Goal: Information Seeking & Learning: Learn about a topic

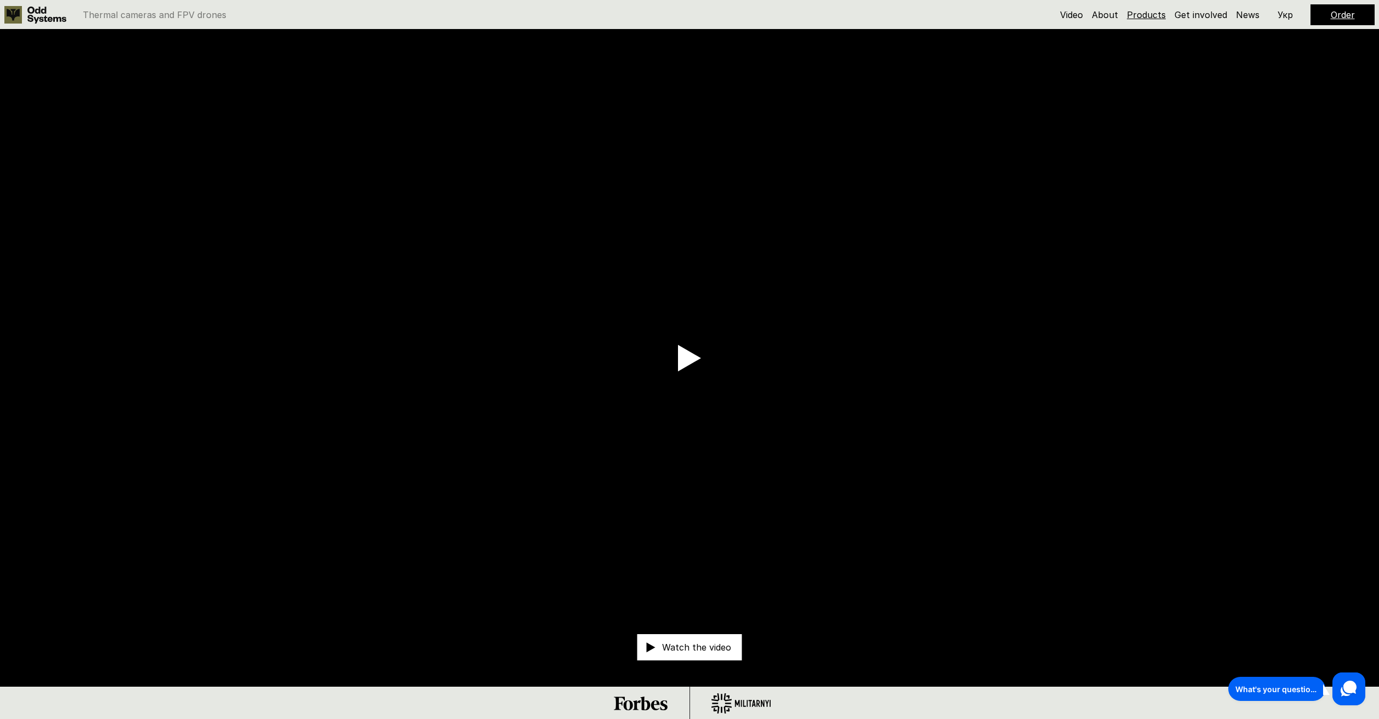
click at [1150, 12] on link "Products" at bounding box center [1146, 14] width 39 height 11
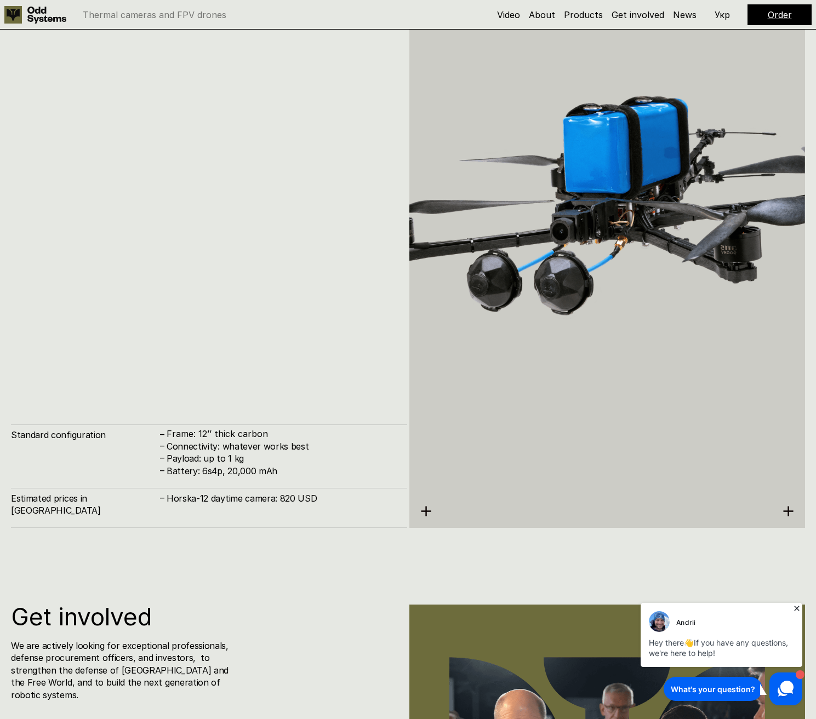
scroll to position [7871, 0]
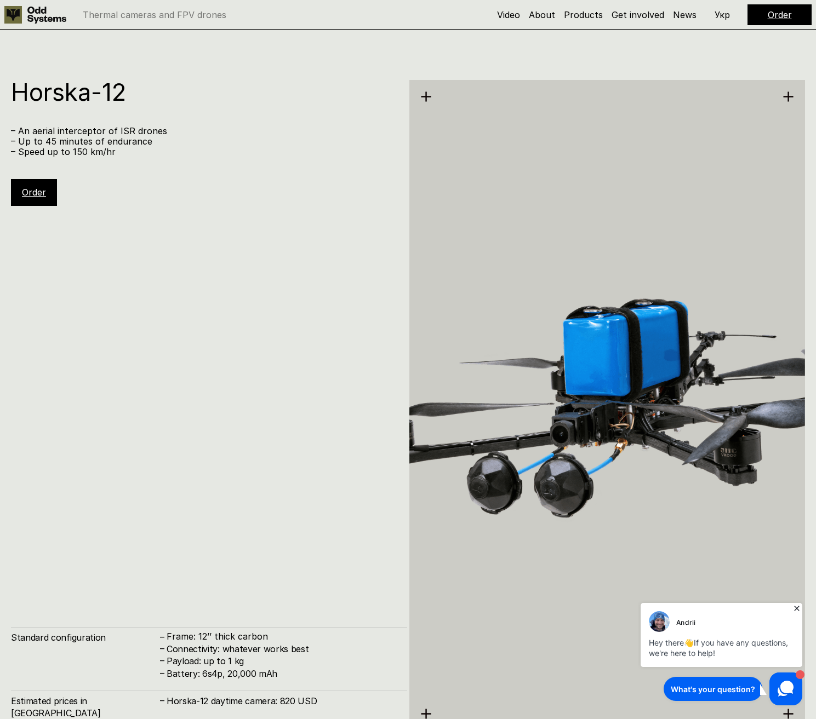
click at [47, 194] on div "Order" at bounding box center [34, 192] width 46 height 26
click at [38, 193] on link "Order" at bounding box center [34, 192] width 24 height 11
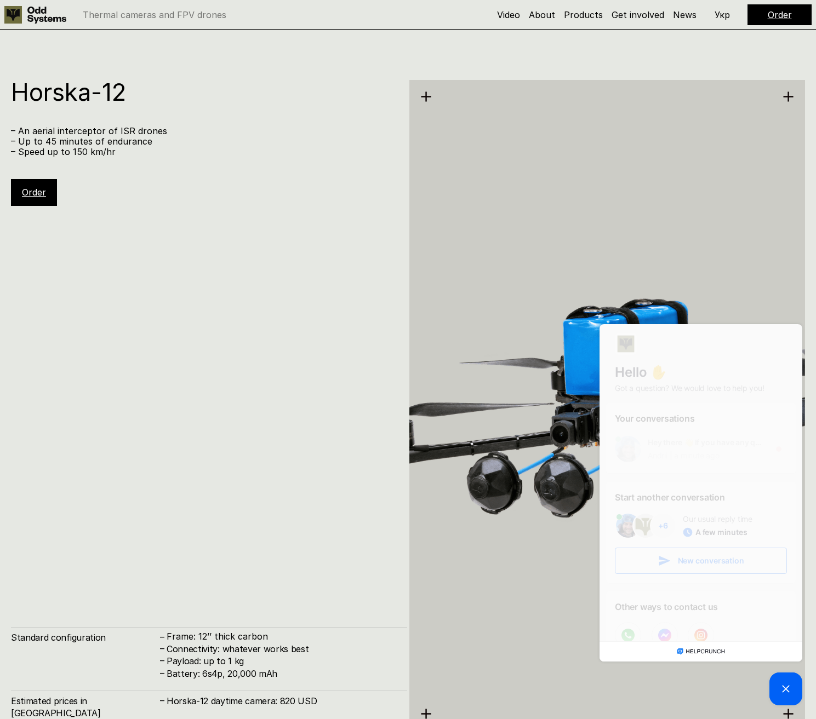
click at [26, 188] on link "Order" at bounding box center [34, 192] width 24 height 11
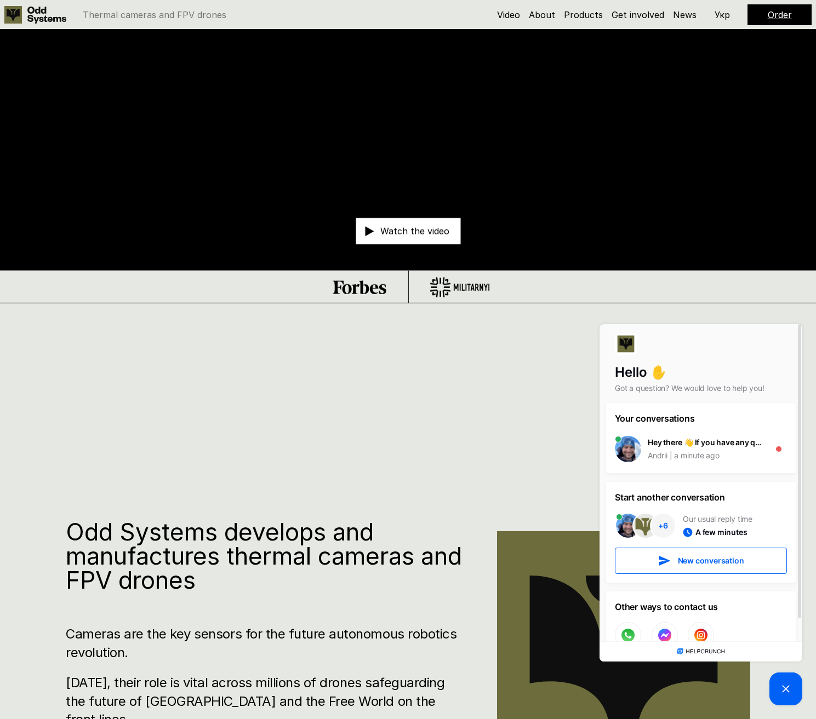
scroll to position [0, 0]
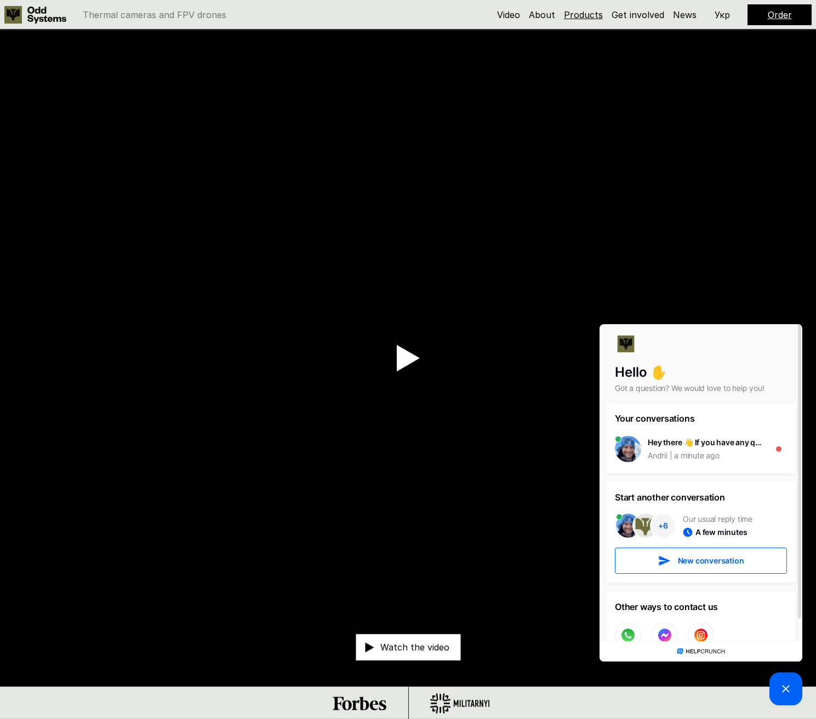
click at [589, 17] on link "Products" at bounding box center [583, 14] width 39 height 11
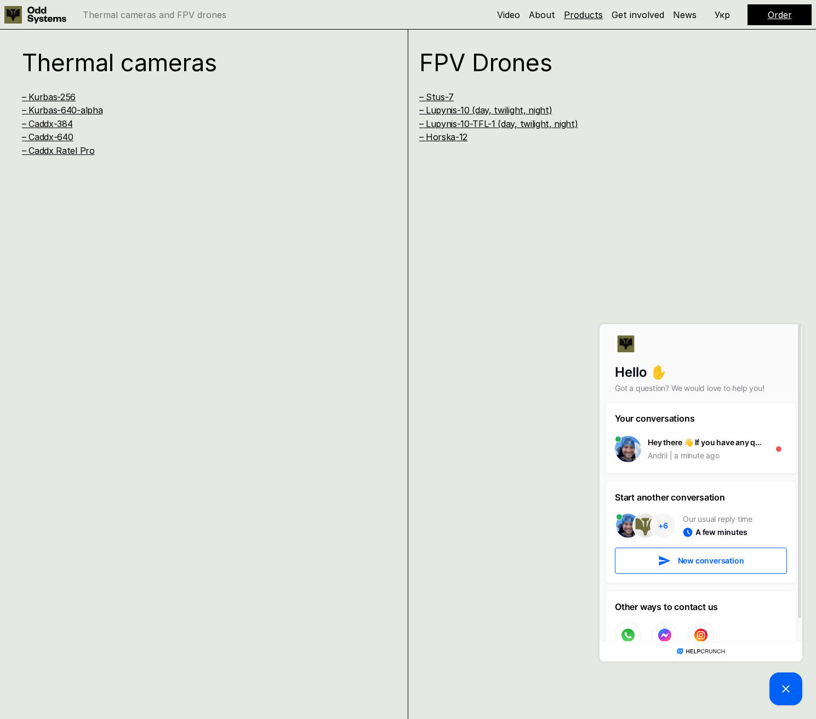
scroll to position [1440, 0]
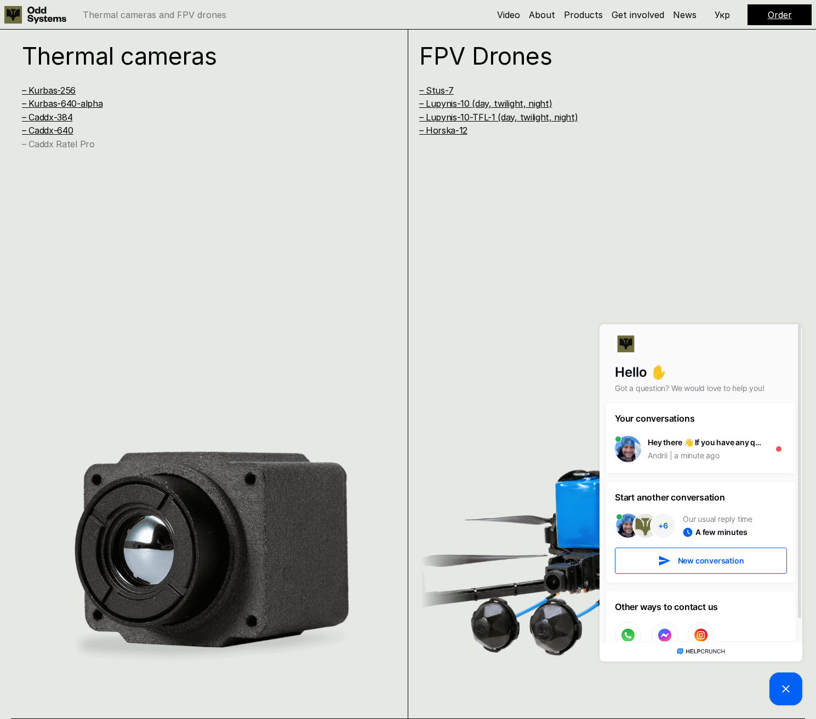
click at [69, 144] on link "– Caddx Ratel Pro" at bounding box center [58, 144] width 73 height 11
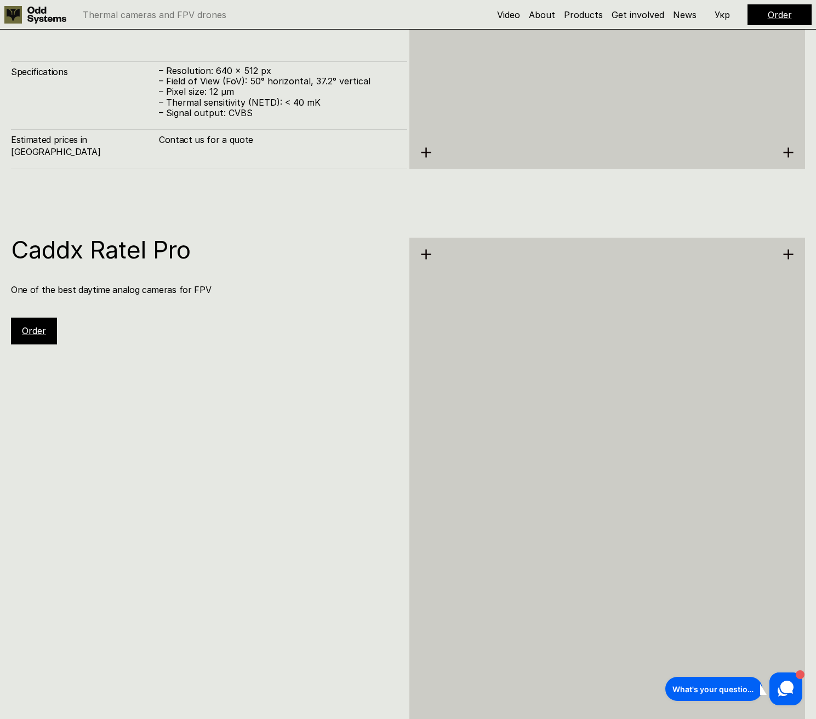
scroll to position [5037, 0]
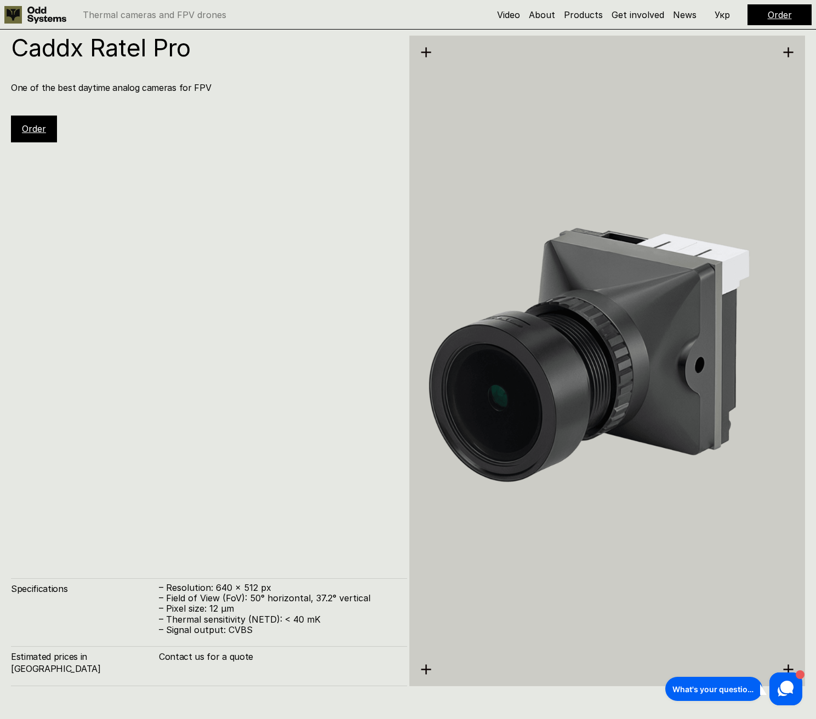
click at [32, 124] on link "Order" at bounding box center [34, 128] width 24 height 11
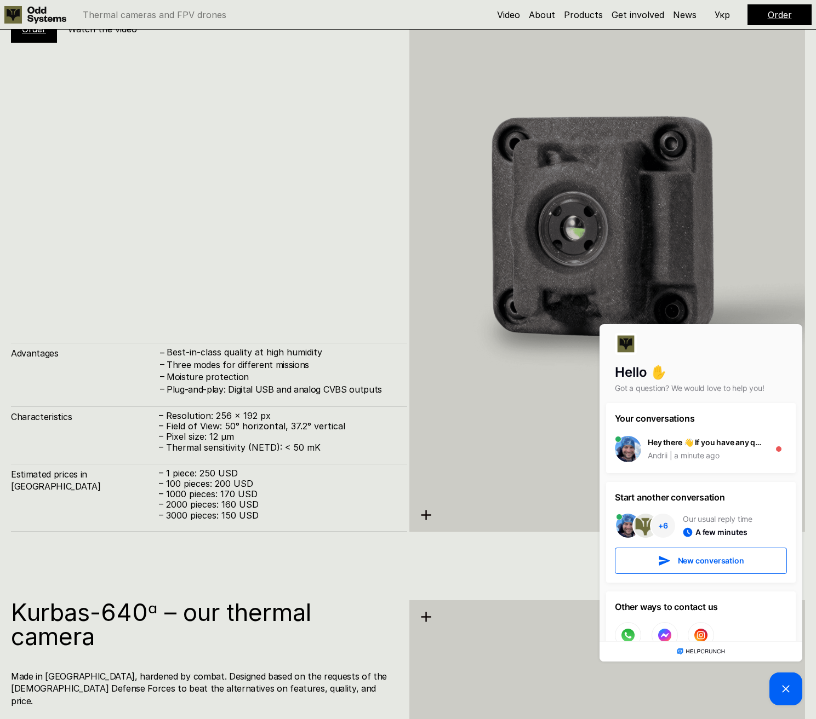
scroll to position [2252, 0]
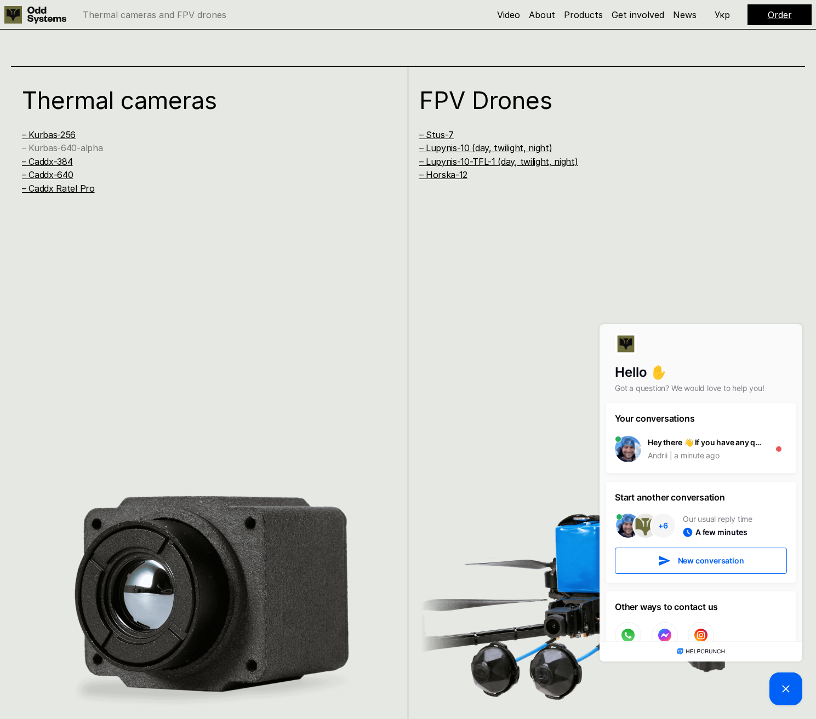
click at [82, 148] on link "– Kurbas-640-alpha" at bounding box center [62, 147] width 81 height 11
